Goal: Check status: Check status

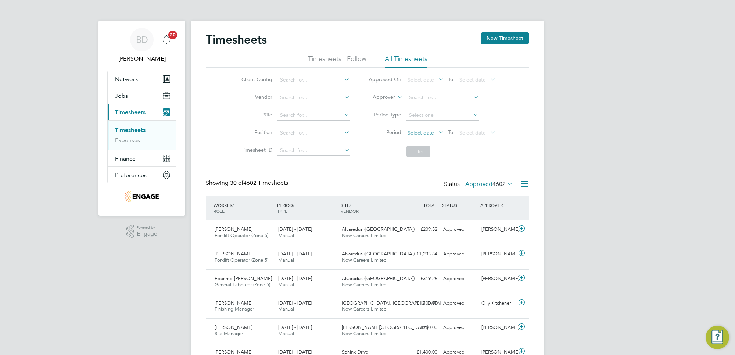
click at [433, 131] on span "Select date" at bounding box center [421, 132] width 26 height 7
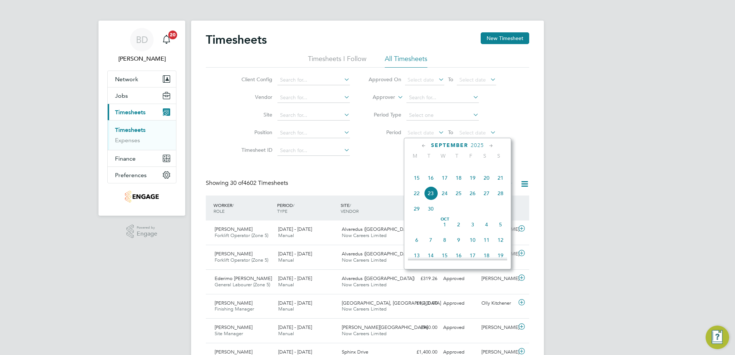
click at [416, 185] on span "15" at bounding box center [417, 178] width 14 height 14
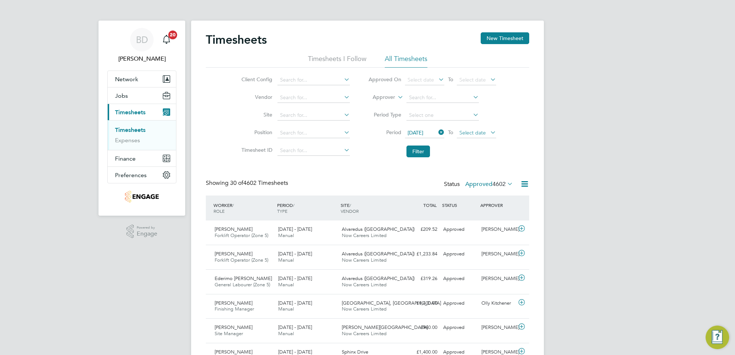
click at [471, 133] on span "Select date" at bounding box center [473, 132] width 26 height 7
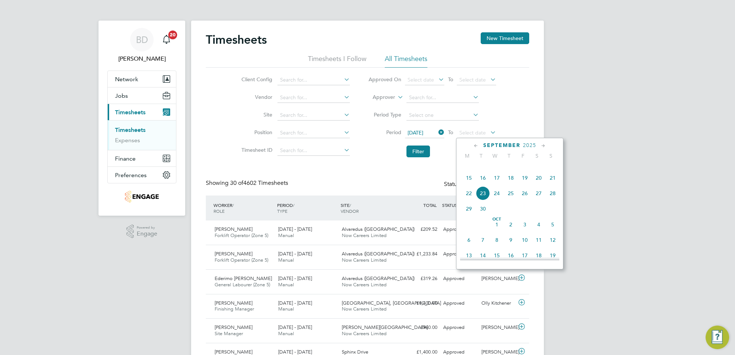
click at [531, 184] on span "19" at bounding box center [525, 178] width 14 height 14
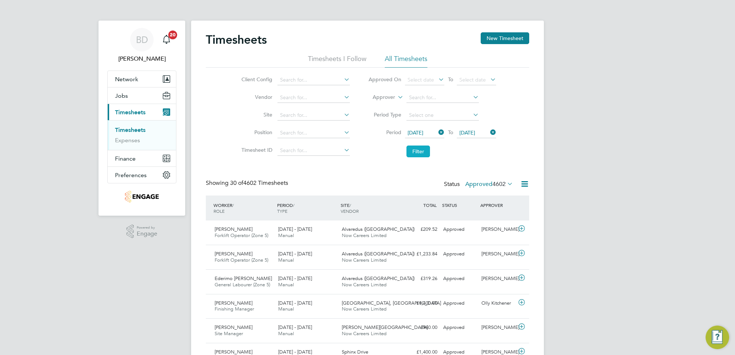
click at [425, 153] on button "Filter" at bounding box center [419, 152] width 24 height 12
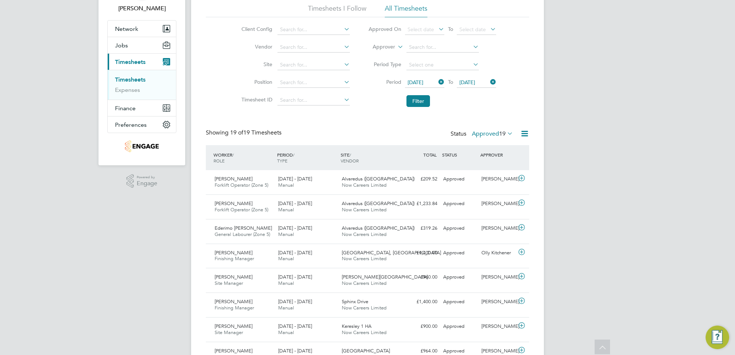
click at [506, 134] on icon at bounding box center [506, 133] width 0 height 10
click at [497, 164] on li "Submitted" at bounding box center [488, 168] width 34 height 10
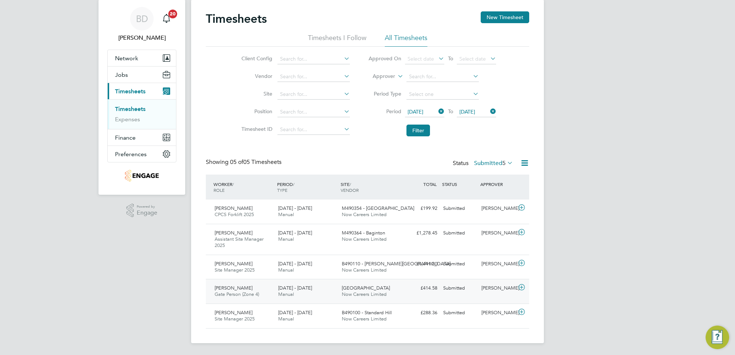
click at [519, 288] on icon at bounding box center [521, 288] width 9 height 6
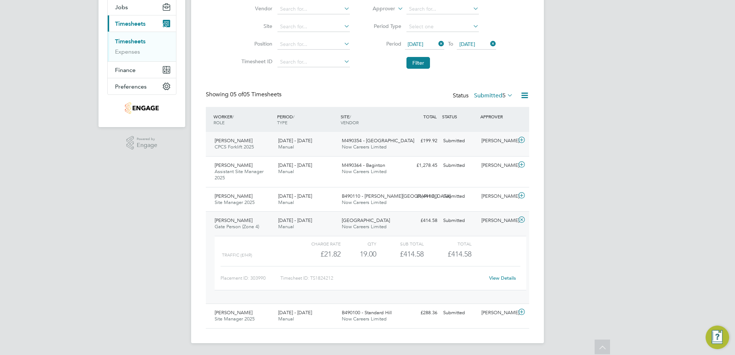
click at [523, 139] on icon at bounding box center [521, 140] width 9 height 6
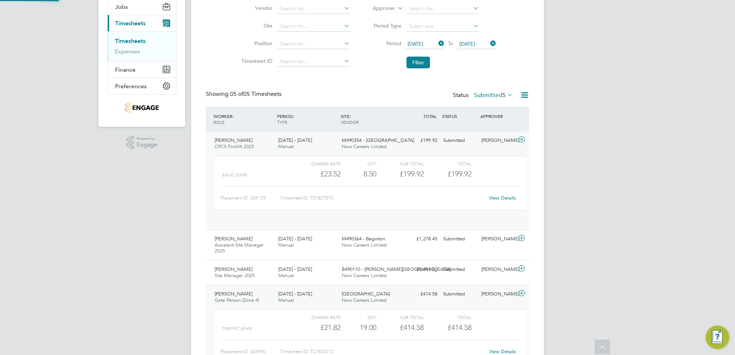
scroll to position [12, 72]
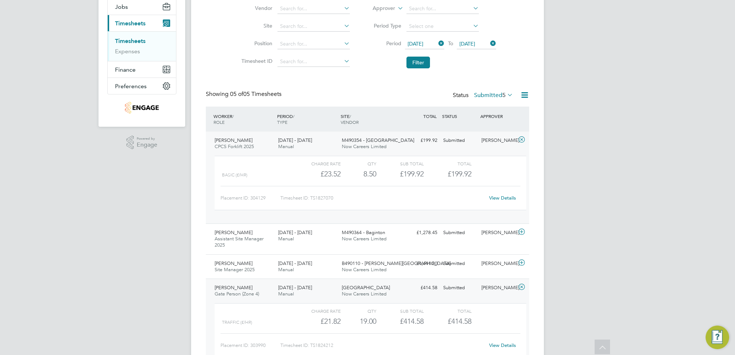
click at [521, 140] on icon at bounding box center [521, 140] width 9 height 6
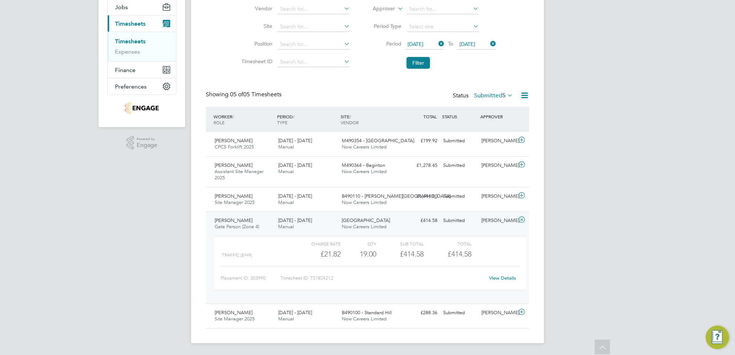
click at [523, 220] on icon at bounding box center [521, 220] width 9 height 6
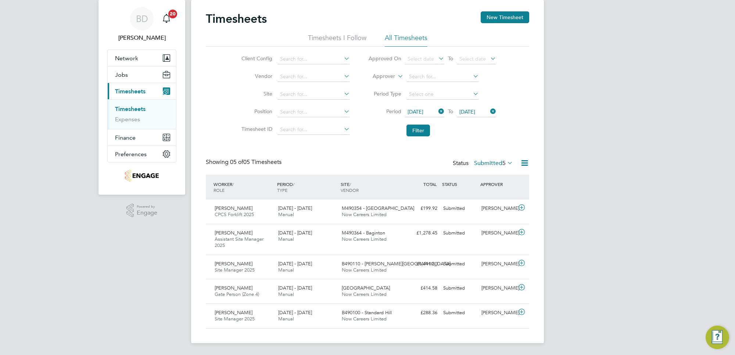
scroll to position [0, 0]
